Goal: Find specific page/section: Find specific page/section

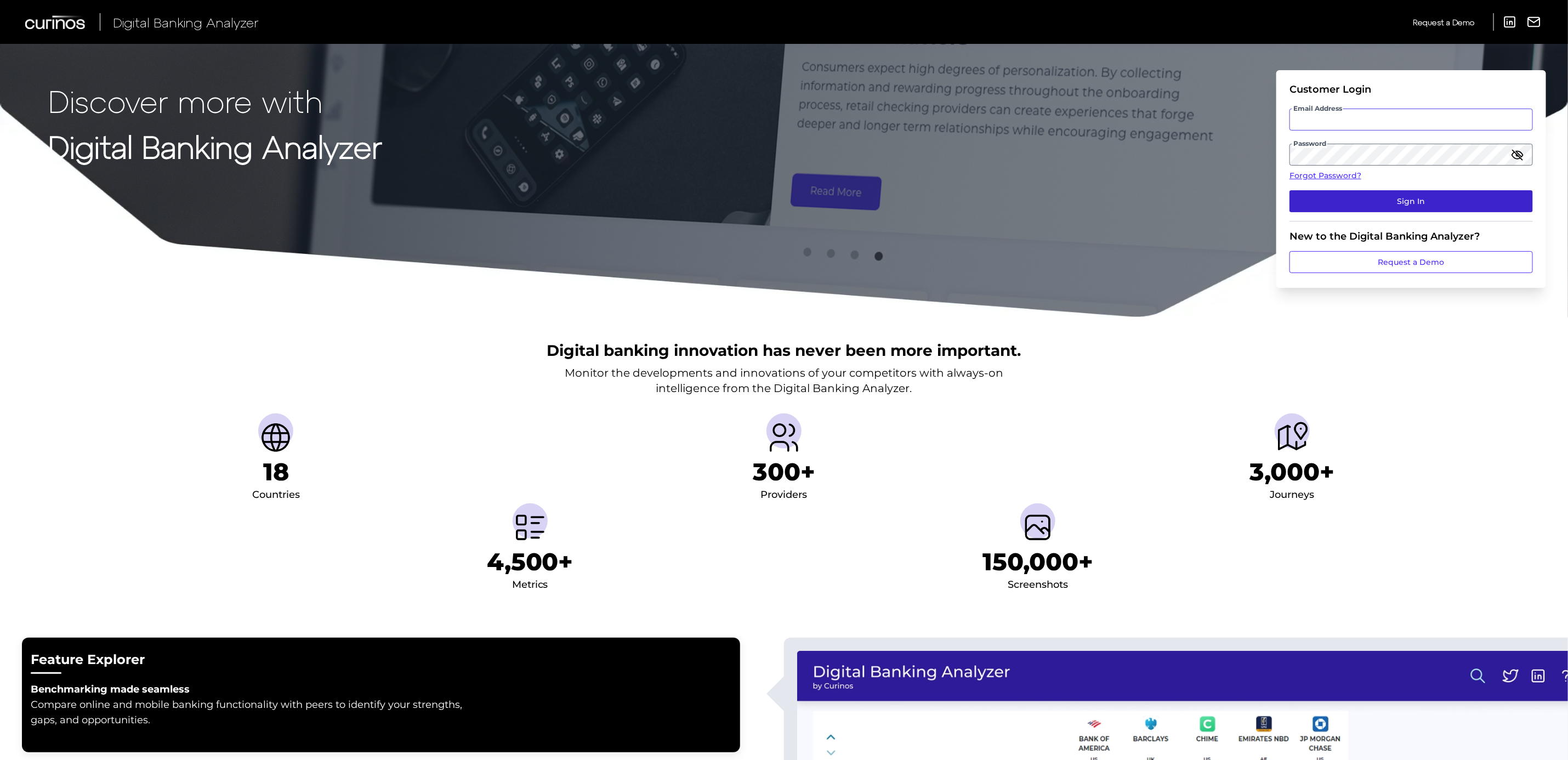
type input "[PERSON_NAME][EMAIL_ADDRESS][PERSON_NAME][DOMAIN_NAME]"
click at [1484, 204] on button "Sign In" at bounding box center [1411, 201] width 243 height 22
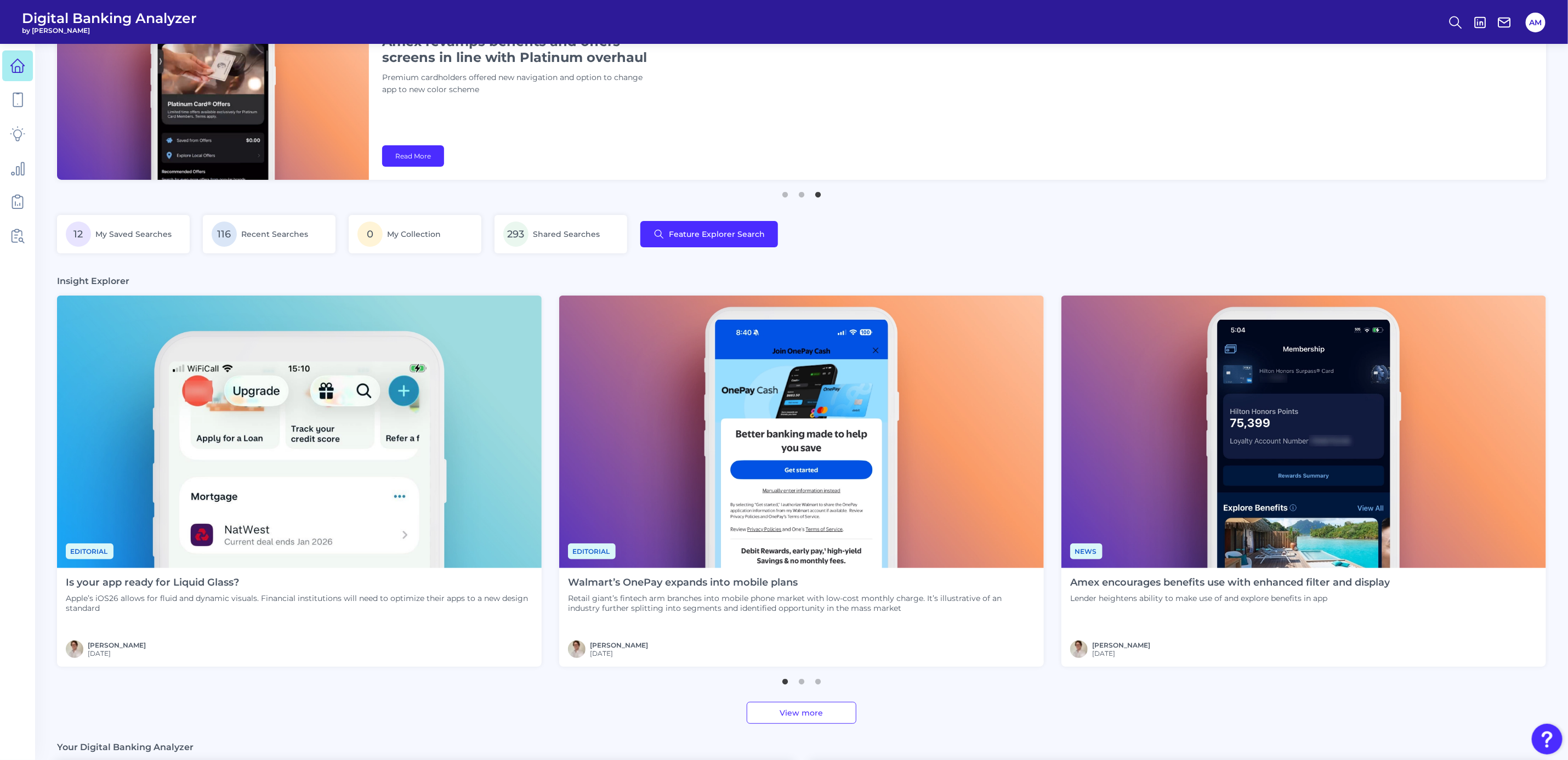
scroll to position [83, 0]
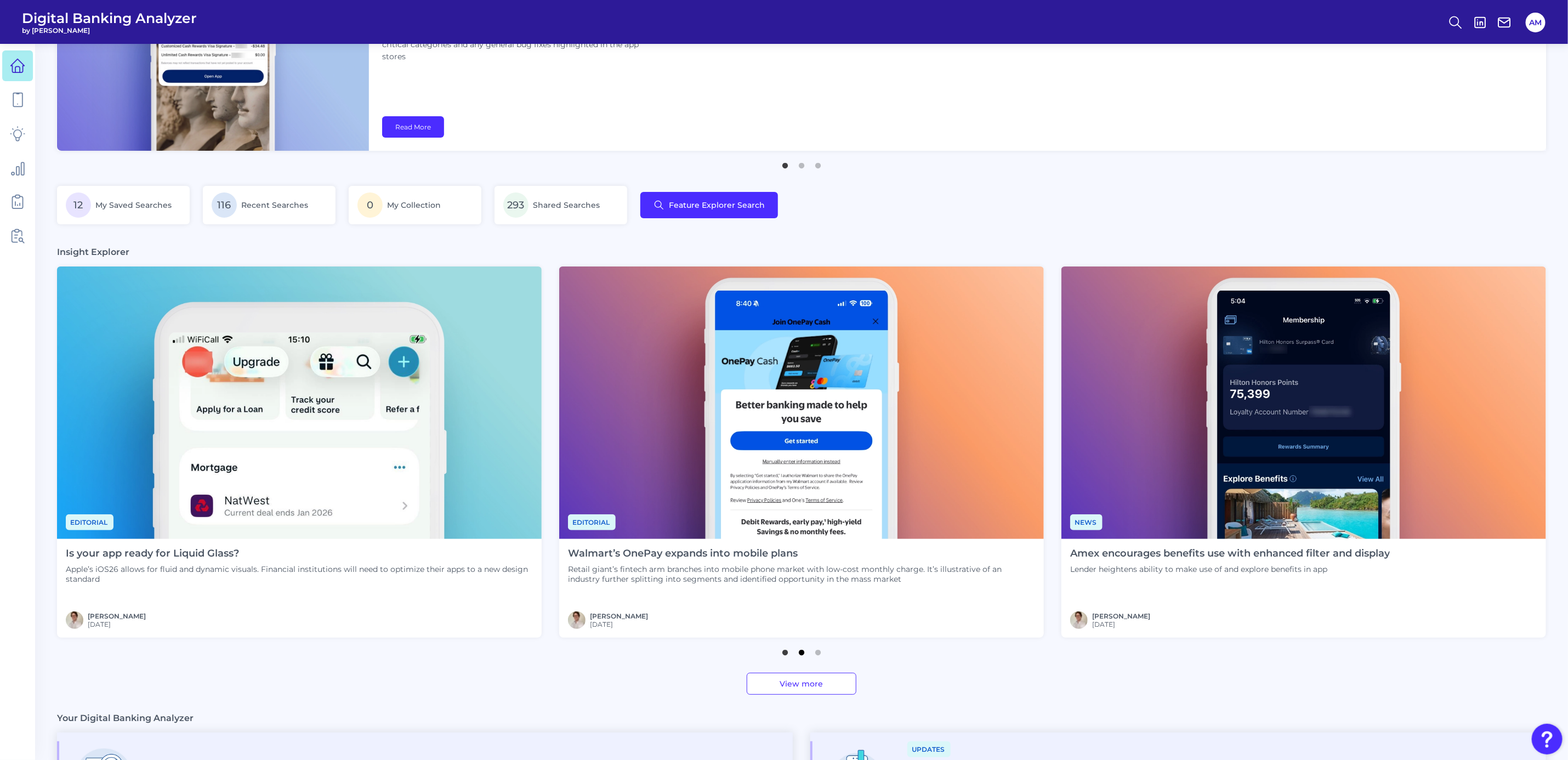
click at [801, 655] on button "2" at bounding box center [801, 650] width 11 height 11
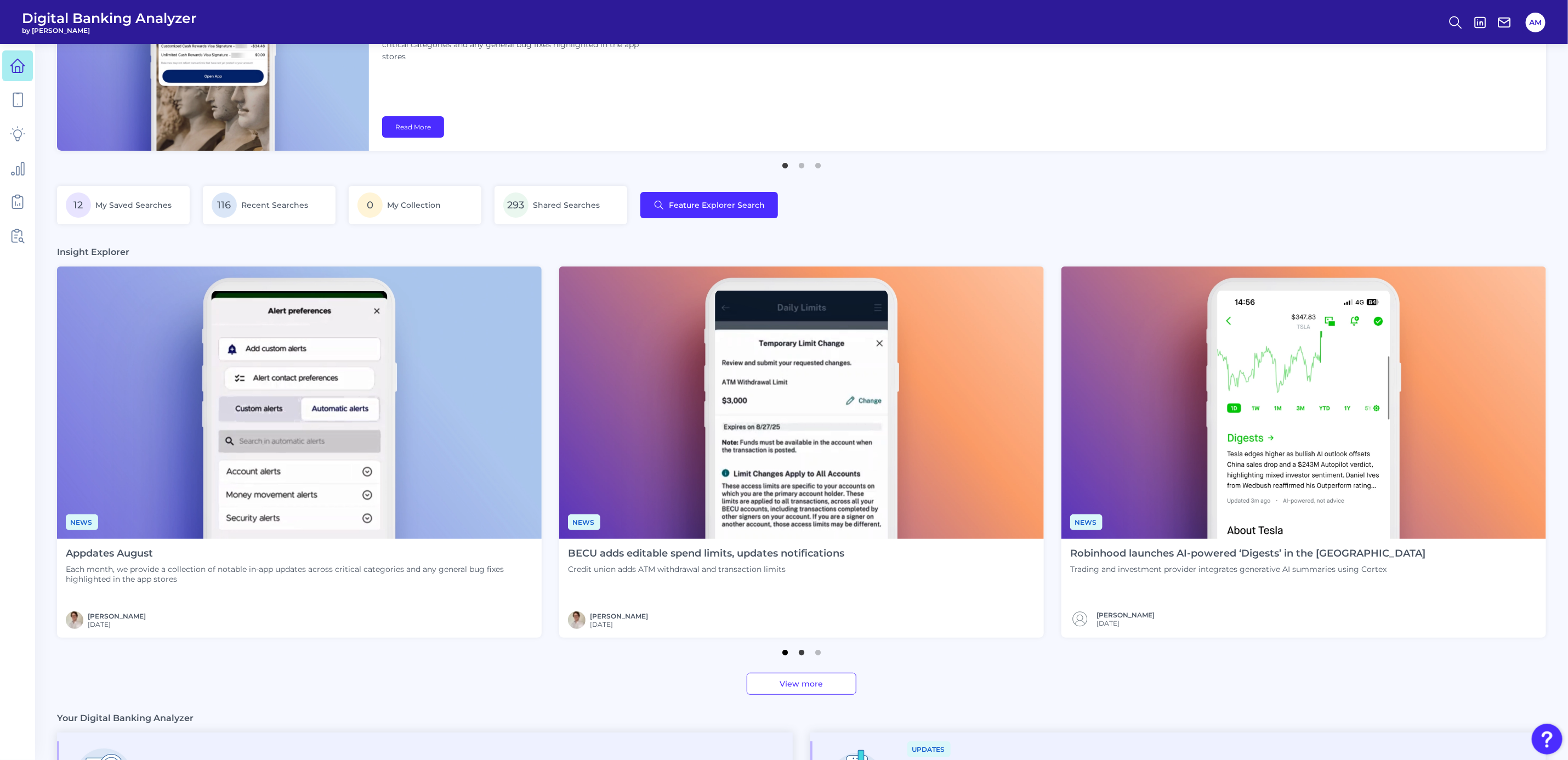
click at [782, 653] on button "1" at bounding box center [785, 650] width 11 height 11
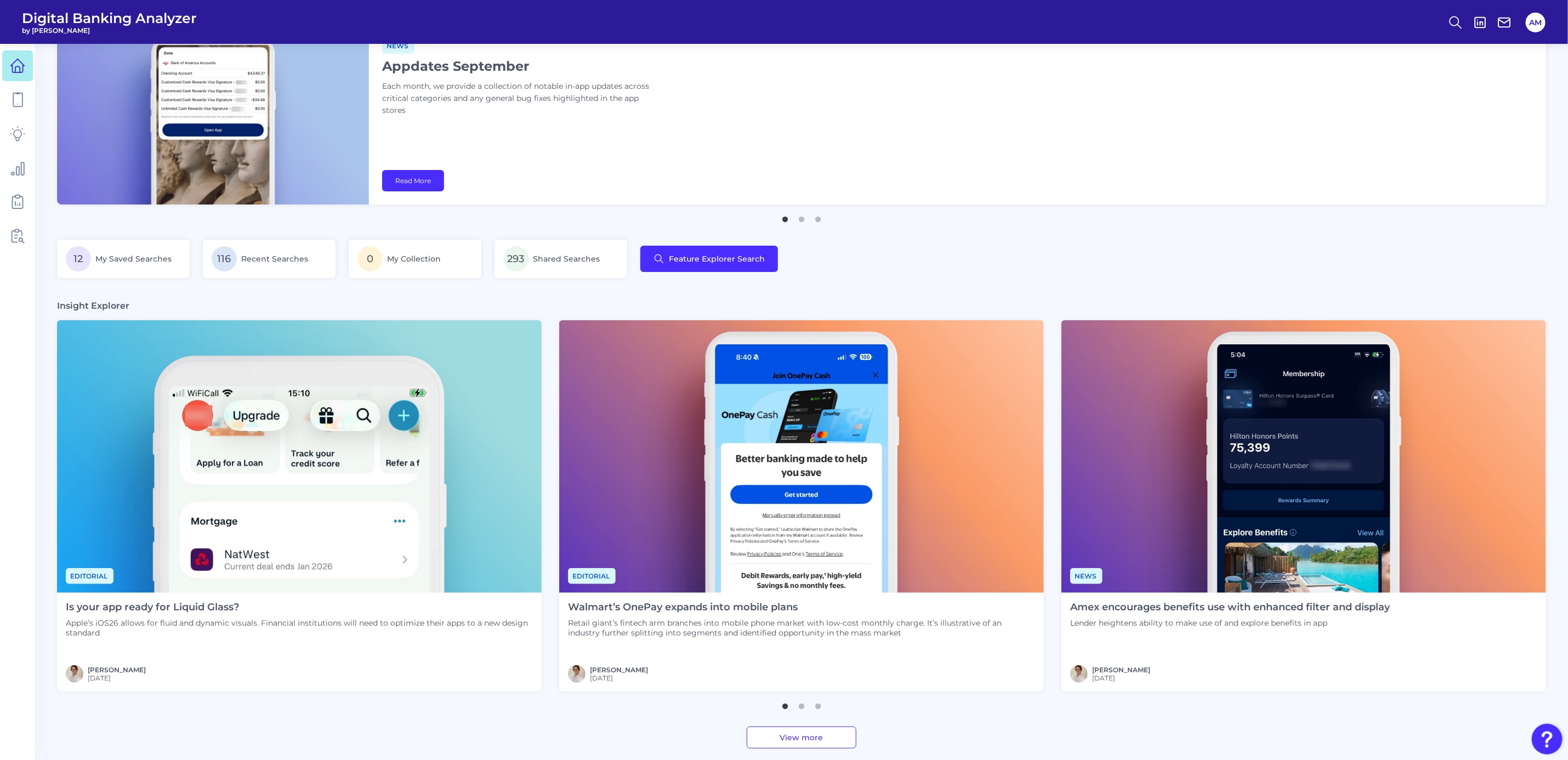
scroll to position [0, 0]
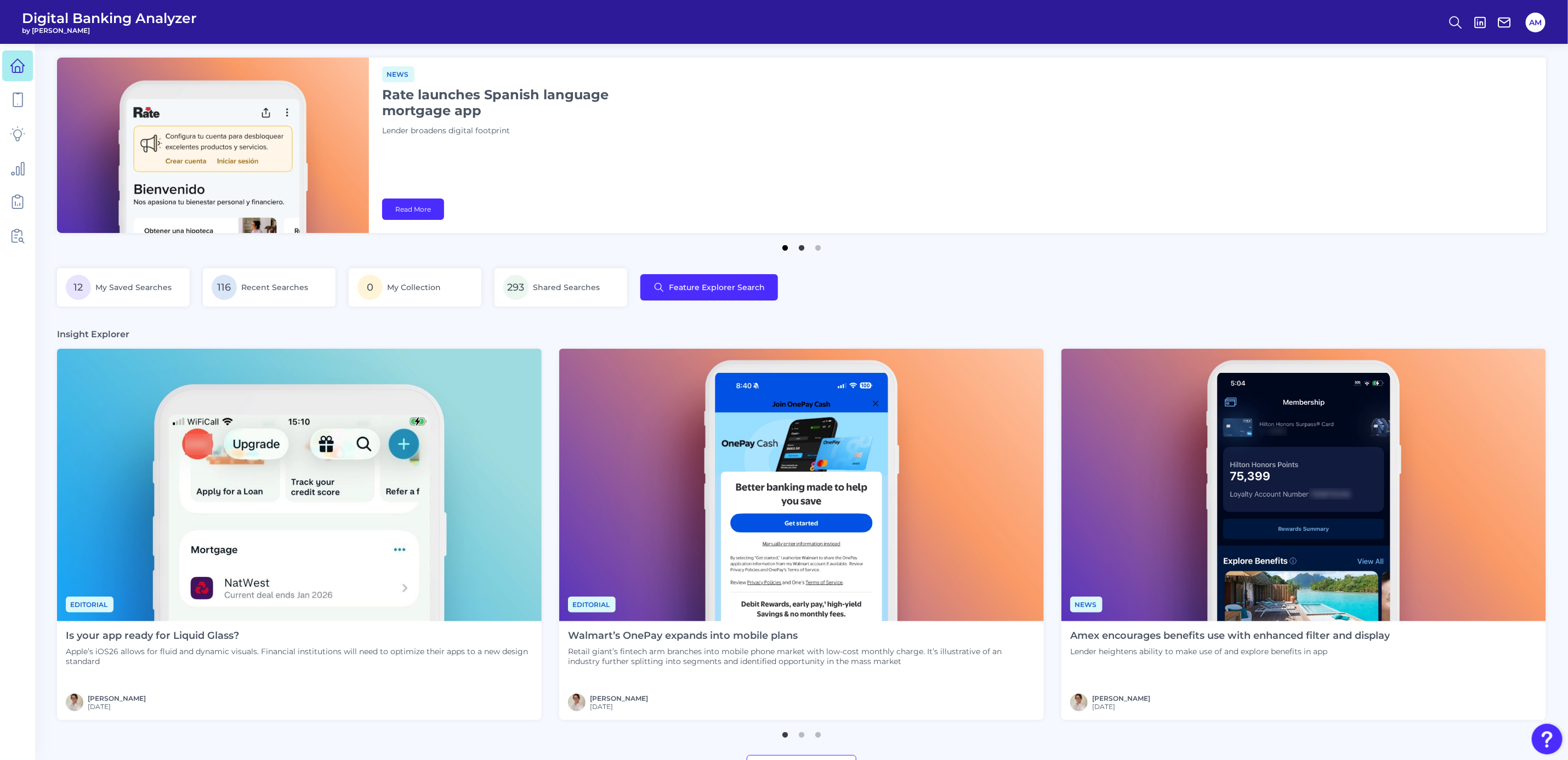
click at [786, 250] on button "1" at bounding box center [785, 245] width 11 height 11
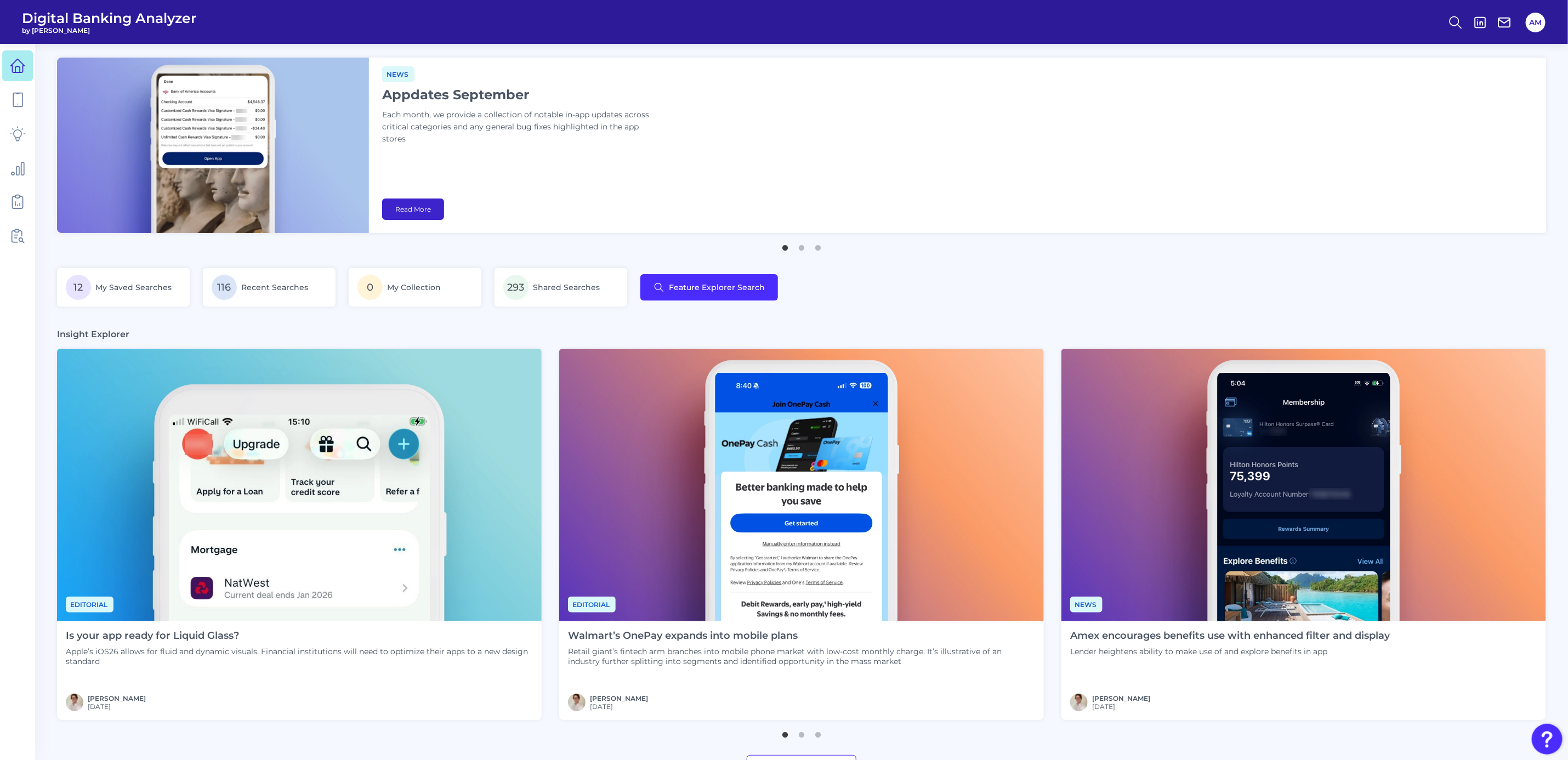
click at [410, 214] on link "Read More" at bounding box center [413, 209] width 62 height 21
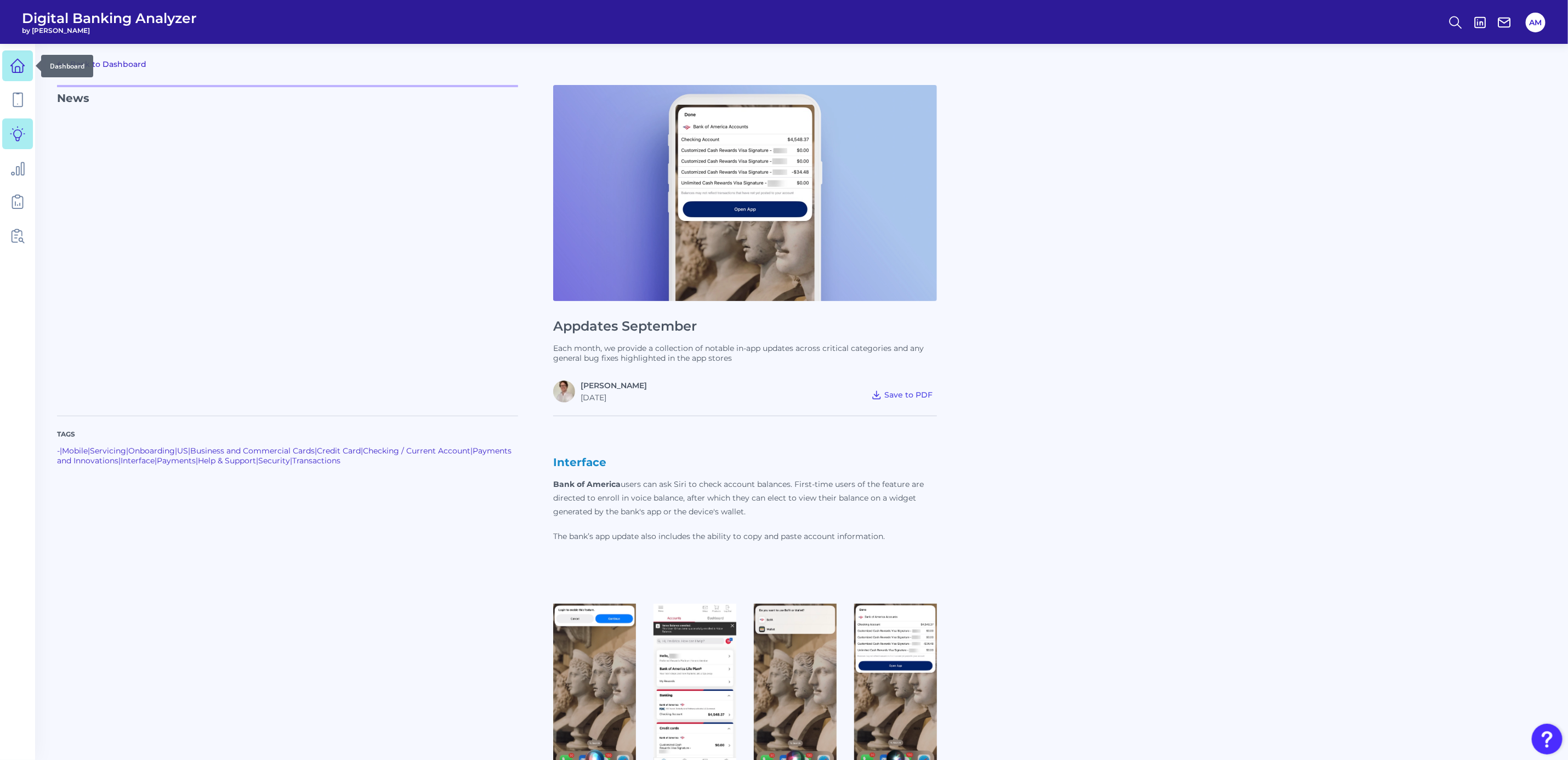
click at [12, 74] on link at bounding box center [17, 65] width 31 height 31
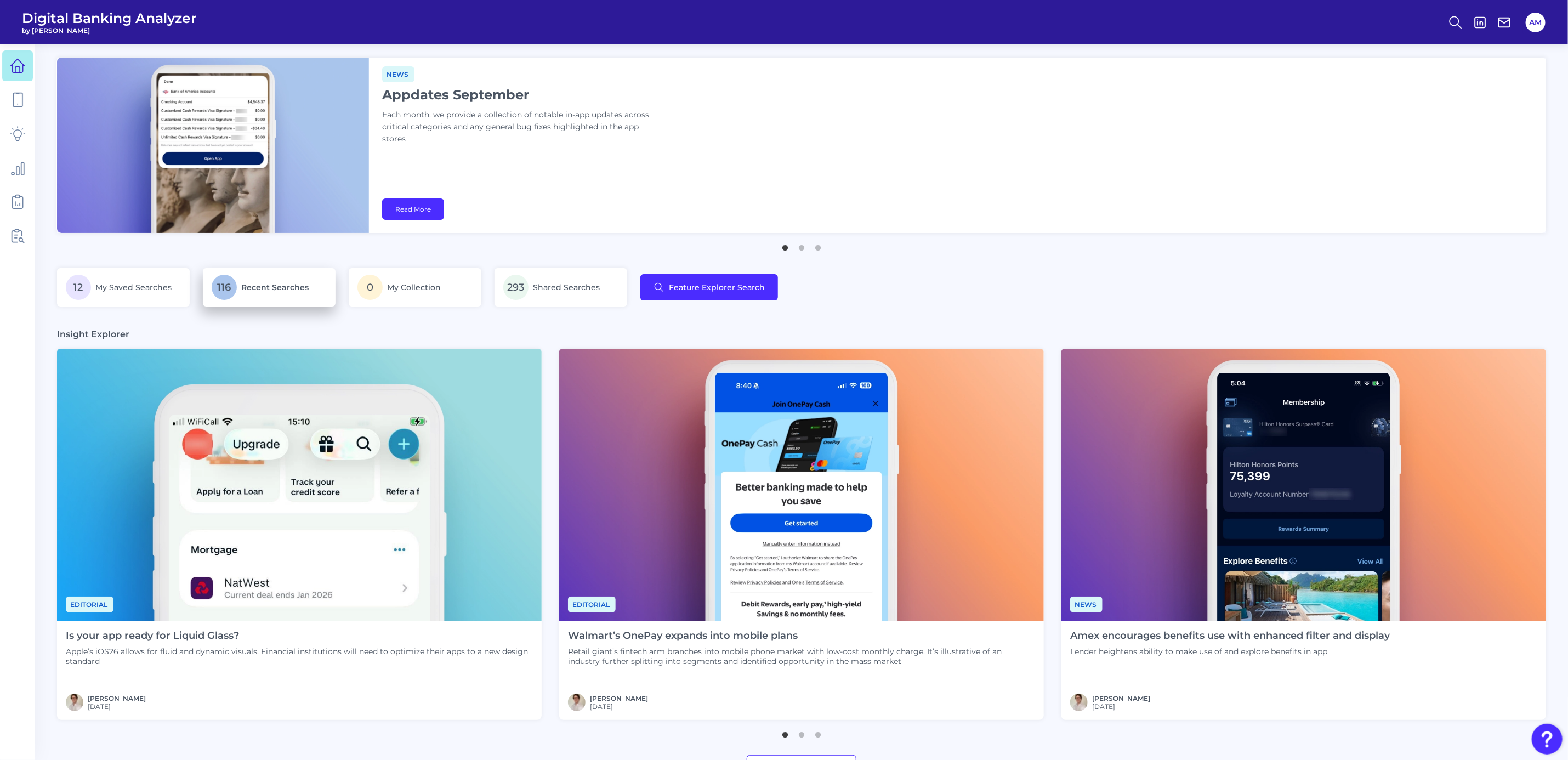
click at [303, 290] on span "Recent Searches" at bounding box center [275, 287] width 68 height 10
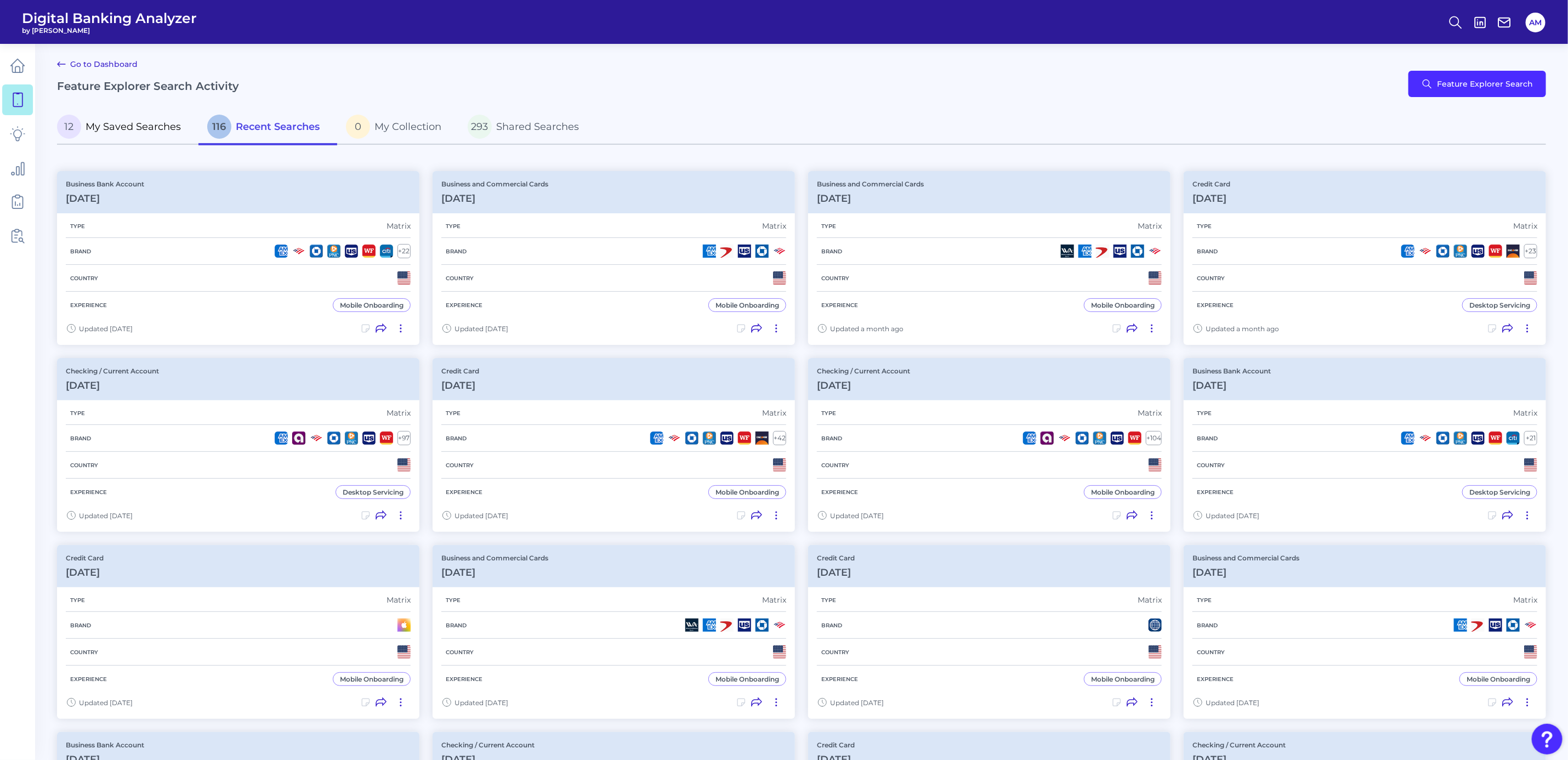
click at [110, 127] on span "My Saved Searches" at bounding box center [133, 127] width 95 height 12
